Goal: Check status: Check status

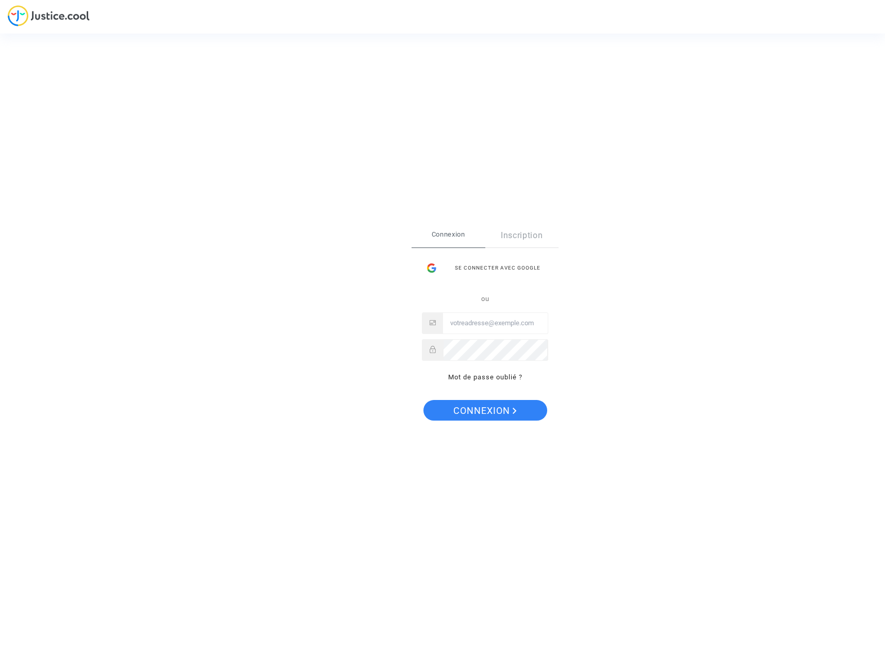
type input "sylvie.guitton@hotmail.com"
click at [488, 412] on span "Connexion" at bounding box center [484, 411] width 63 height 22
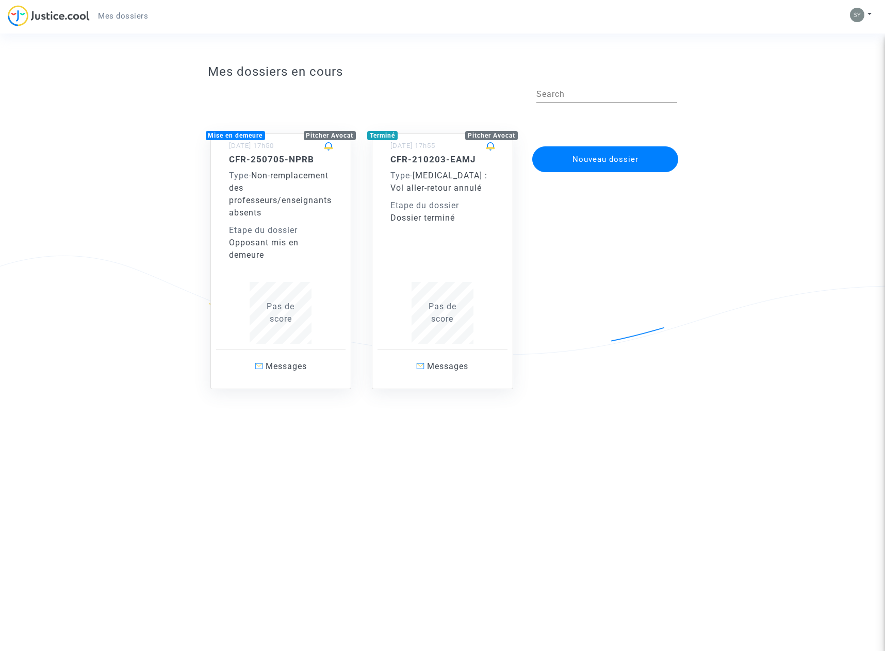
click at [309, 259] on div "Opposant mis en demeure" at bounding box center [281, 249] width 104 height 25
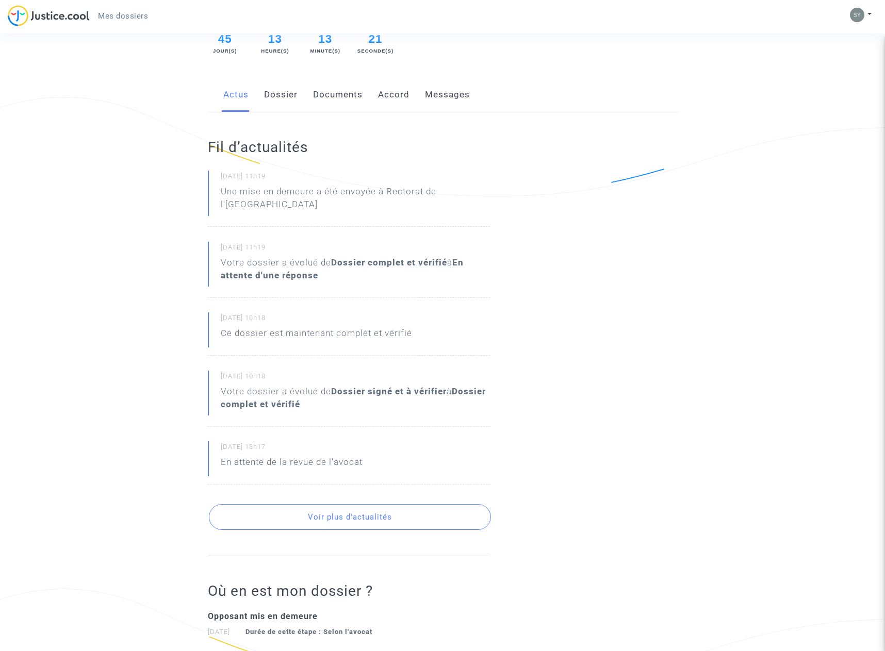
scroll to position [157, 0]
click at [284, 94] on link "Dossier" at bounding box center [281, 96] width 34 height 34
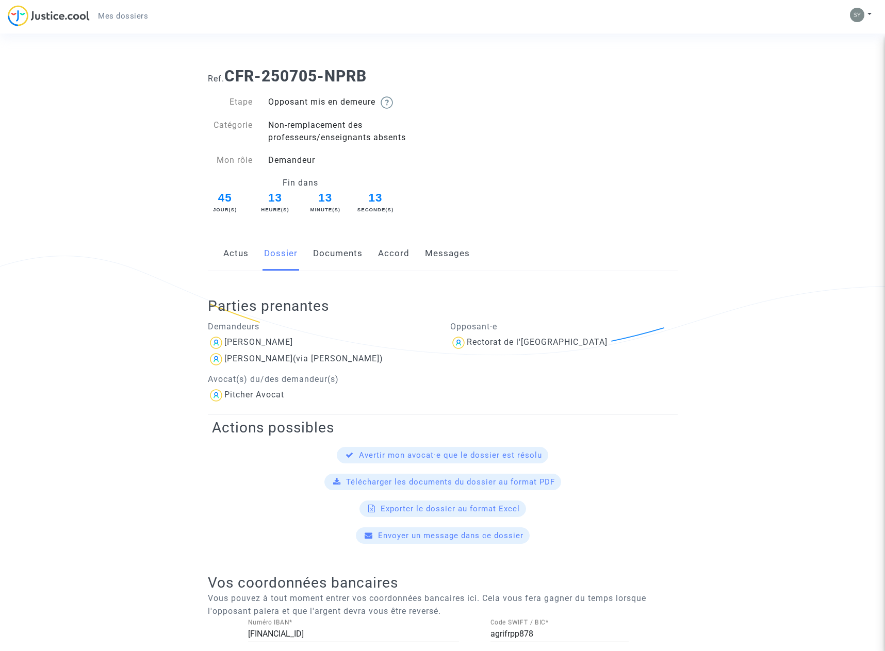
scroll to position [1, 0]
click at [340, 257] on link "Documents" at bounding box center [337, 253] width 49 height 34
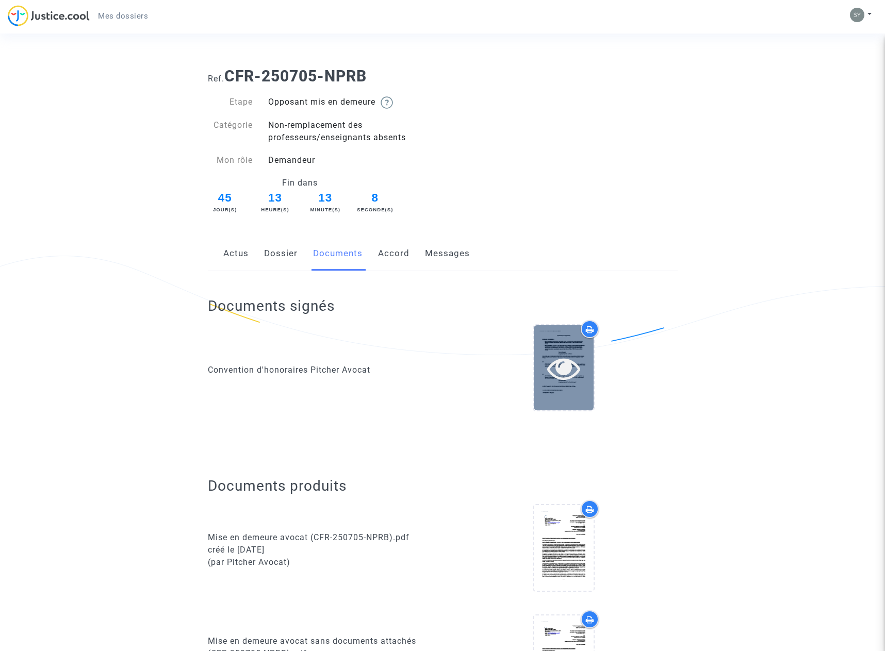
click at [548, 361] on icon at bounding box center [564, 368] width 34 height 33
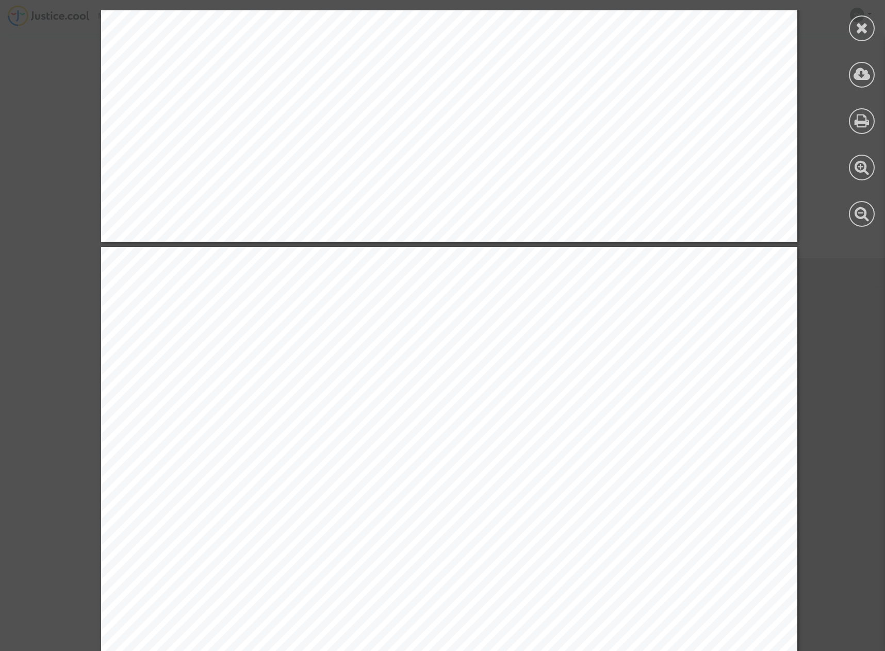
scroll to position [754, 0]
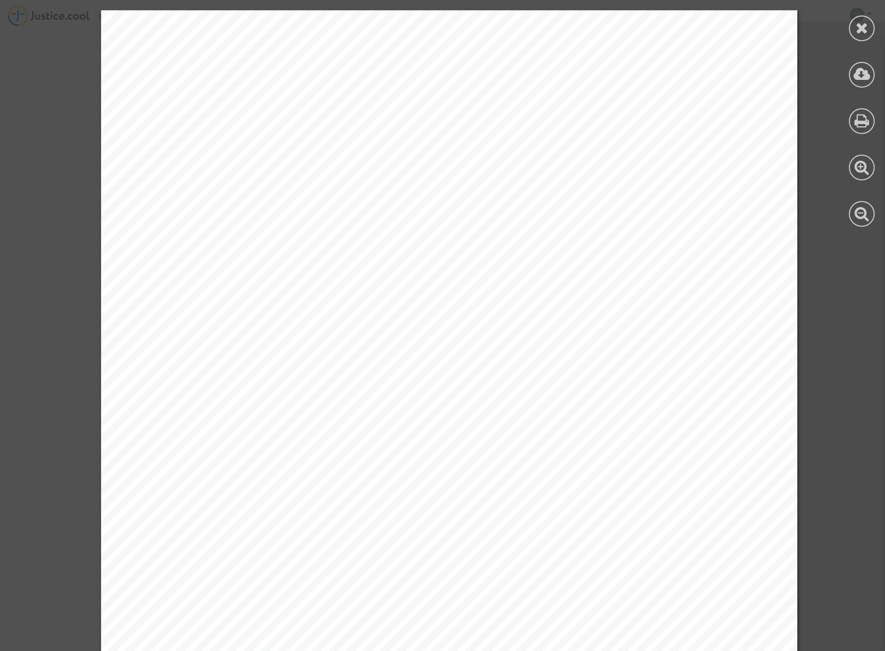
scroll to position [14, 0]
click at [861, 26] on icon at bounding box center [861, 27] width 13 height 15
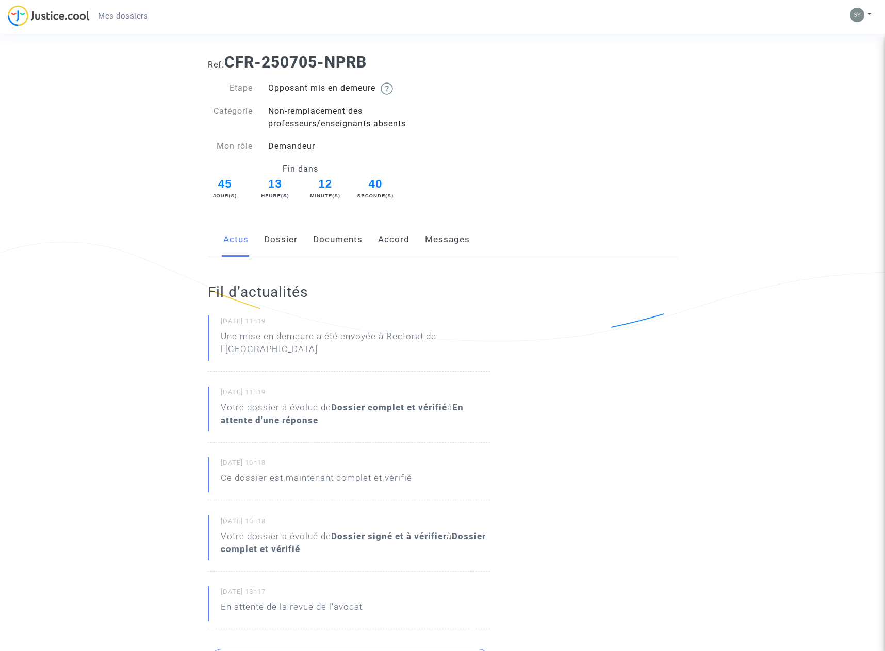
scroll to position [15, 0]
click at [451, 240] on link "Messages" at bounding box center [447, 239] width 45 height 34
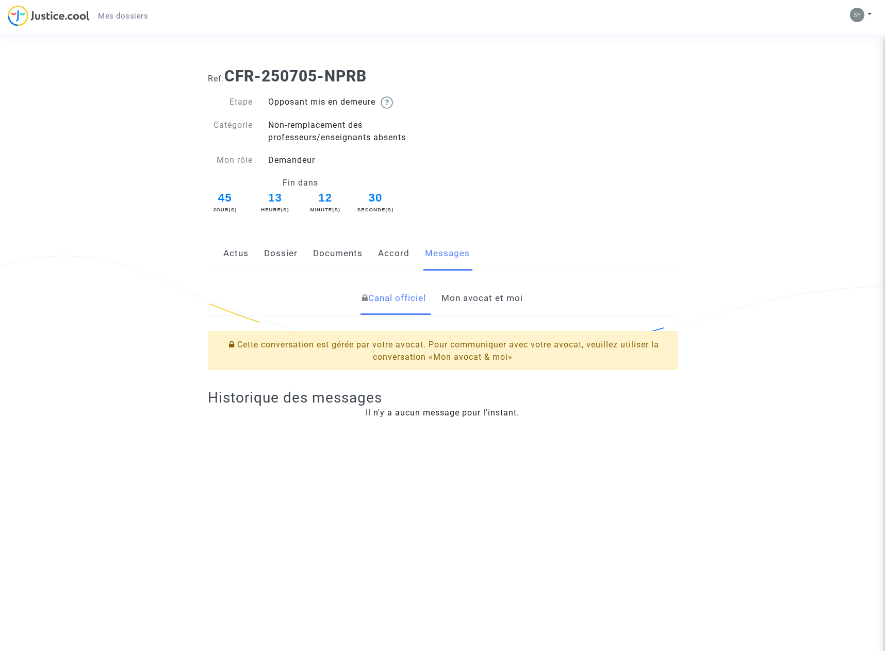
click at [400, 248] on link "Accord" at bounding box center [393, 254] width 31 height 34
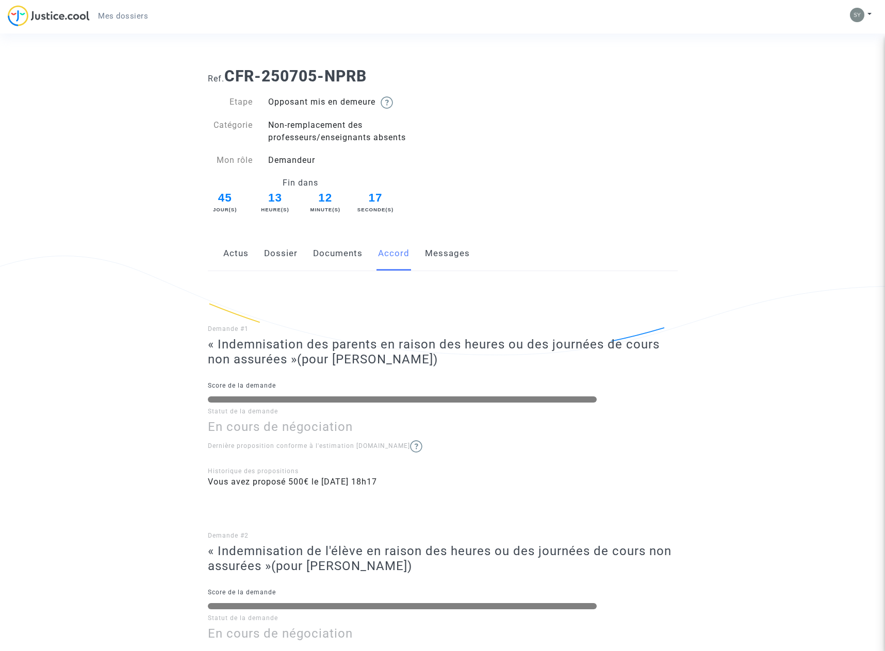
click at [341, 256] on link "Documents" at bounding box center [337, 254] width 49 height 34
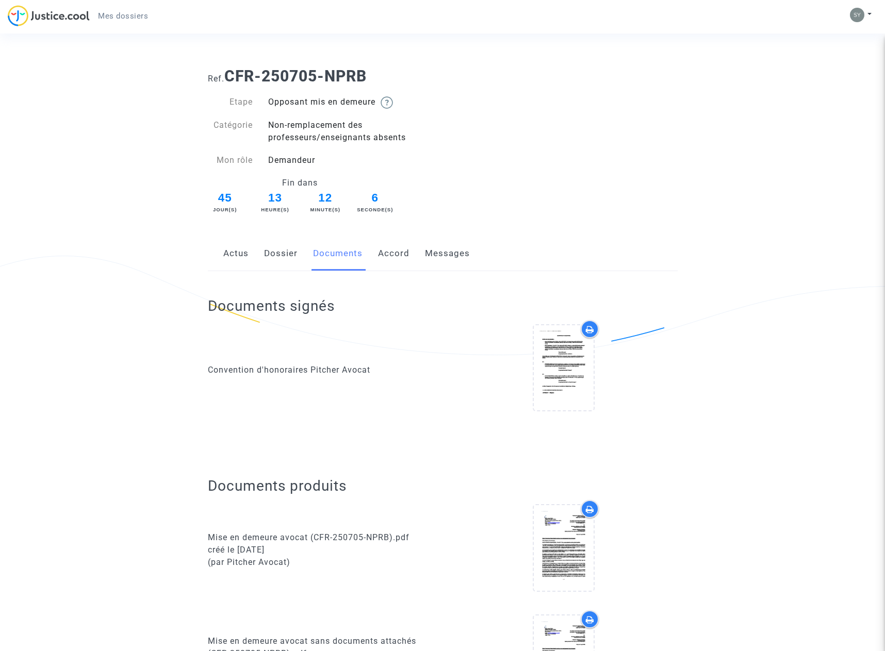
click at [116, 16] on span "Mes dossiers" at bounding box center [123, 15] width 50 height 9
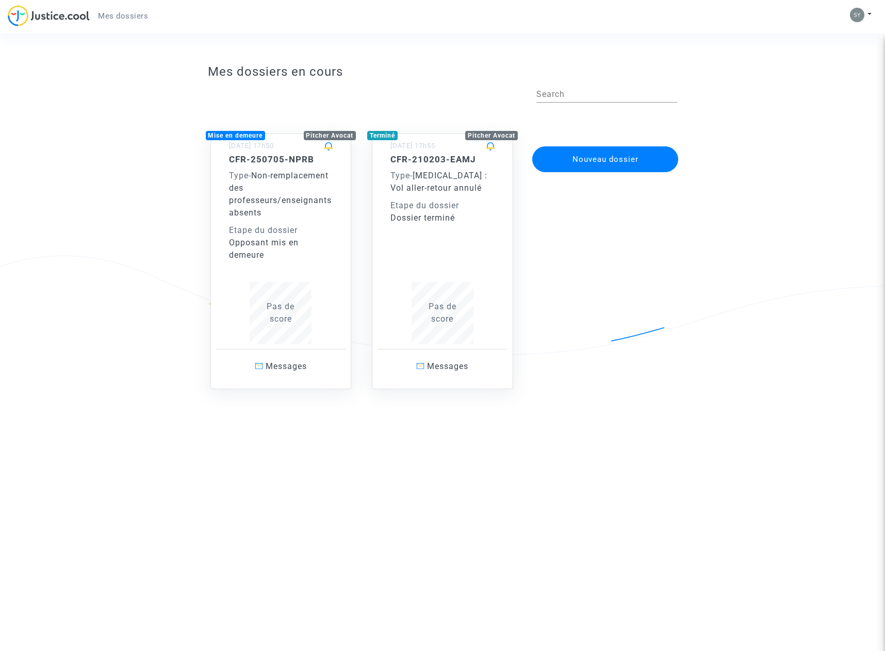
click at [311, 251] on div "Opposant mis en demeure" at bounding box center [281, 249] width 104 height 25
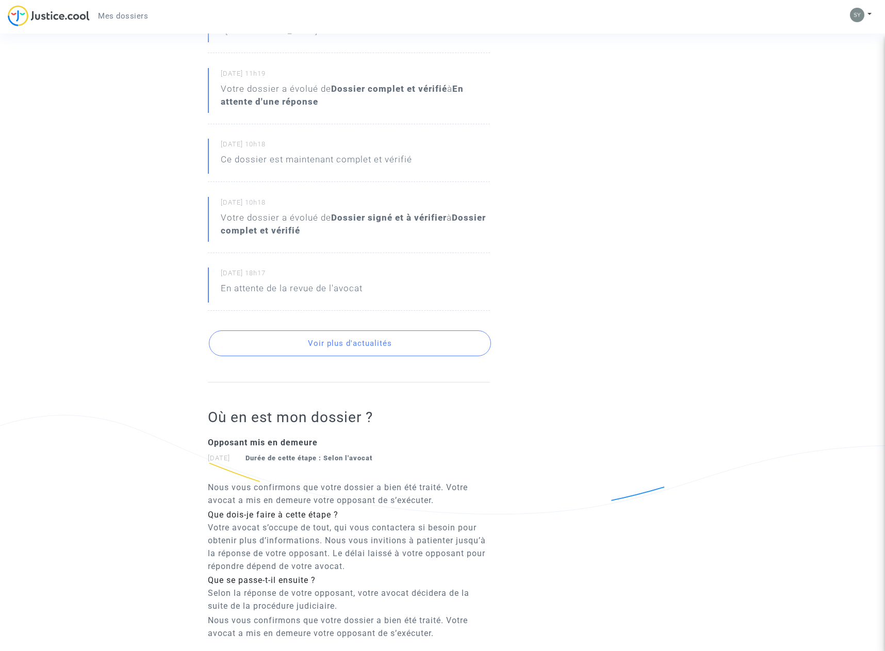
scroll to position [336, 0]
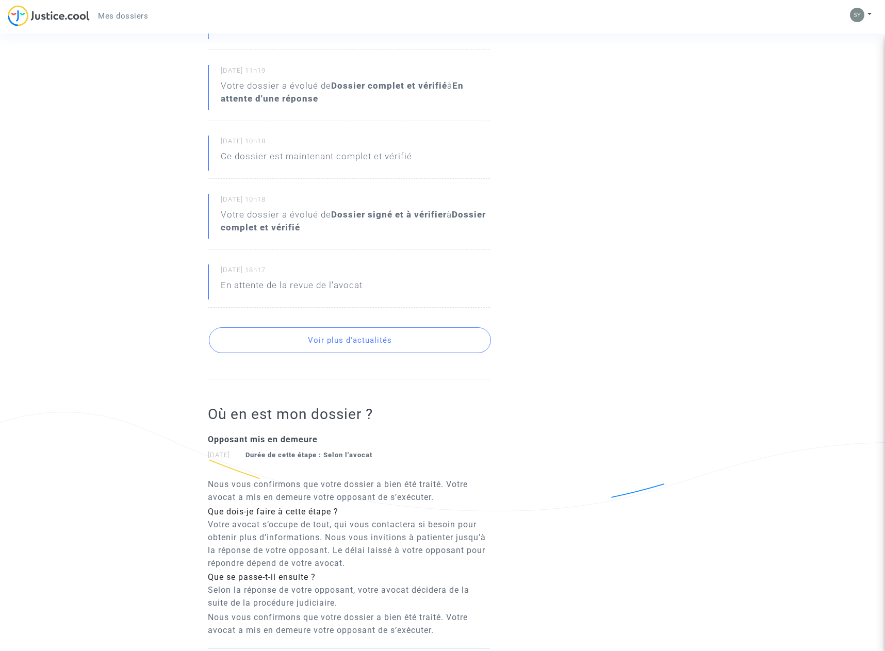
click at [359, 339] on button "Voir plus d'actualités" at bounding box center [350, 340] width 282 height 26
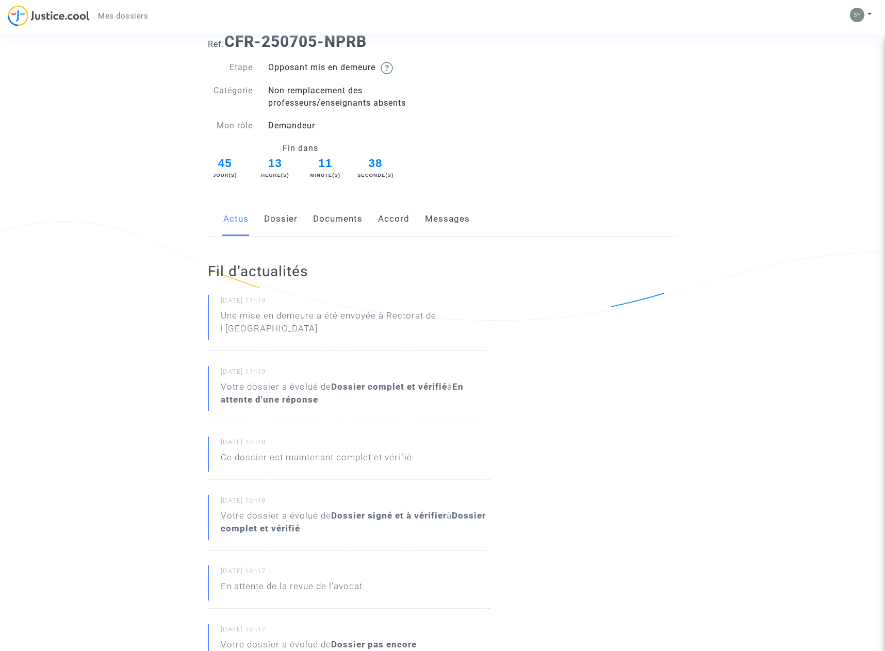
scroll to position [0, 0]
